Goal: Navigation & Orientation: Find specific page/section

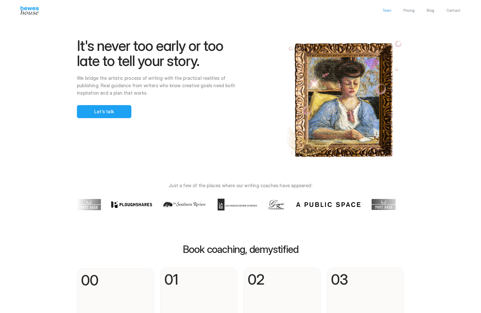
click at [388, 10] on p "Team" at bounding box center [387, 11] width 9 height 4
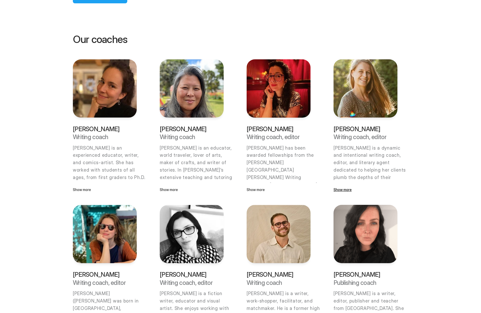
scroll to position [101, 0]
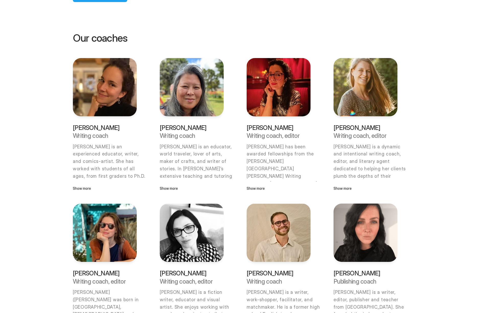
click at [368, 88] on img at bounding box center [366, 87] width 64 height 58
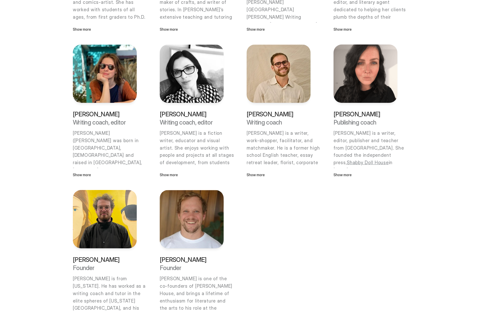
scroll to position [295, 0]
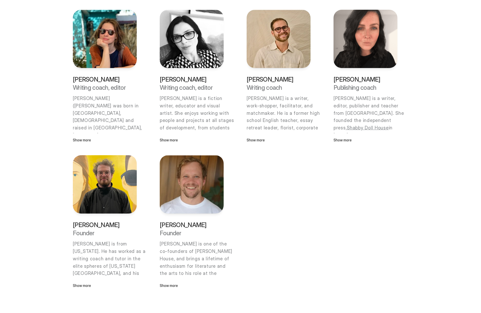
click at [40, 145] on div "Team Pricing Blog Contact Meet your writing coach With decades of experience in…" at bounding box center [240, 233] width 481 height 1057
